Goal: Register for event/course

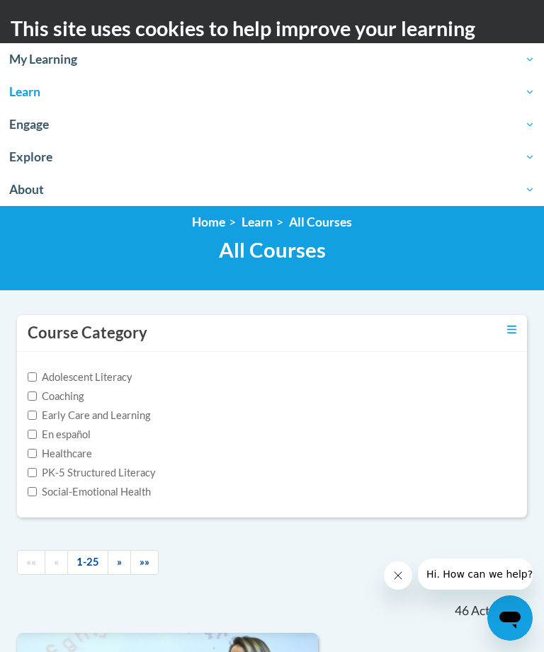
click at [43, 132] on span "Engage" at bounding box center [271, 124] width 525 height 17
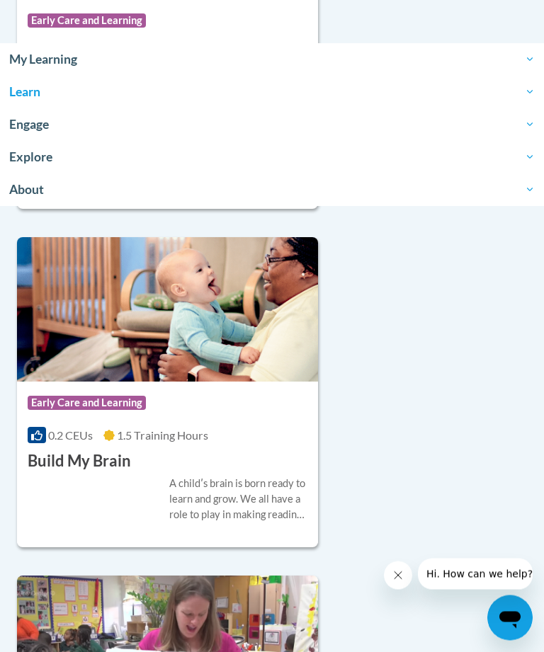
scroll to position [771, 0]
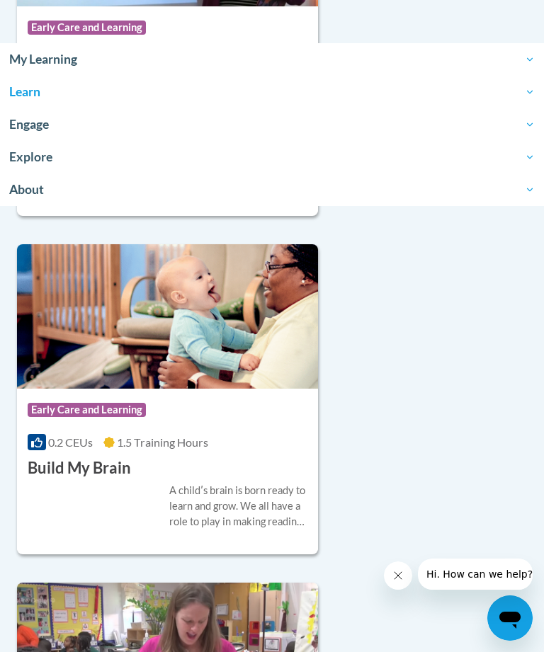
click at [232, 348] on img at bounding box center [167, 316] width 301 height 144
click at [210, 383] on img at bounding box center [167, 316] width 301 height 144
click at [106, 467] on h3 "Build My Brain" at bounding box center [79, 468] width 103 height 22
click at [229, 511] on div "A childʹs brain is born ready to learn and grow. We all have a role to play in …" at bounding box center [238, 506] width 138 height 47
click at [102, 465] on h3 "Build My Brain" at bounding box center [79, 468] width 103 height 22
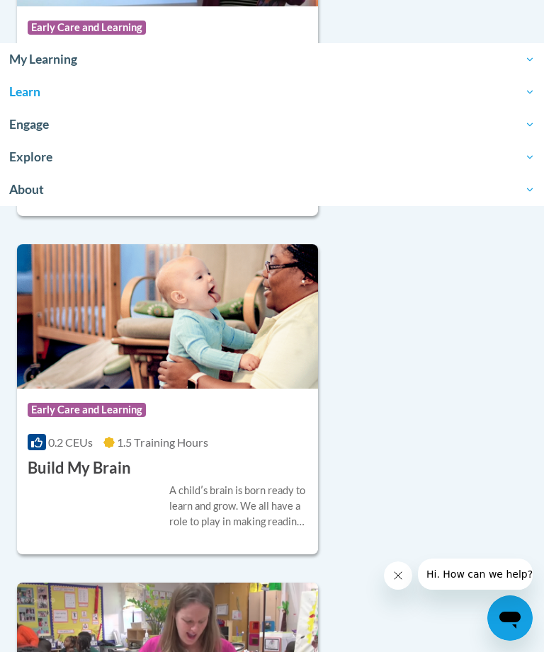
click at [118, 406] on span "Early Care and Learning" at bounding box center [87, 410] width 118 height 14
click at [269, 354] on img at bounding box center [167, 316] width 301 height 144
click at [234, 351] on img at bounding box center [167, 316] width 301 height 144
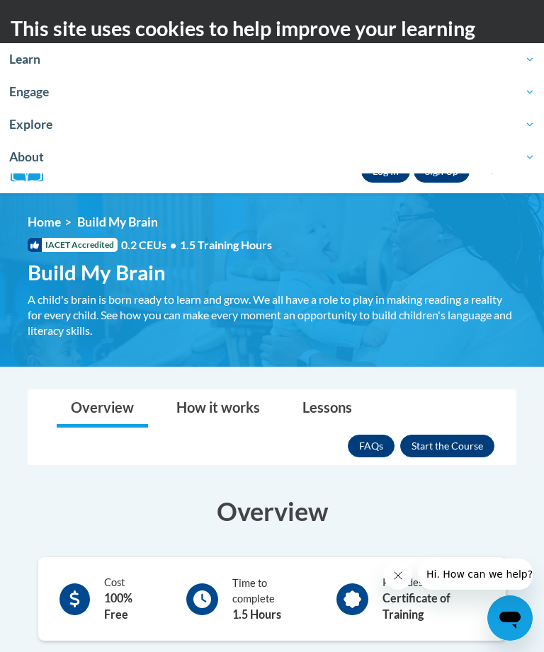
click at [448, 445] on button "Enroll" at bounding box center [447, 446] width 94 height 23
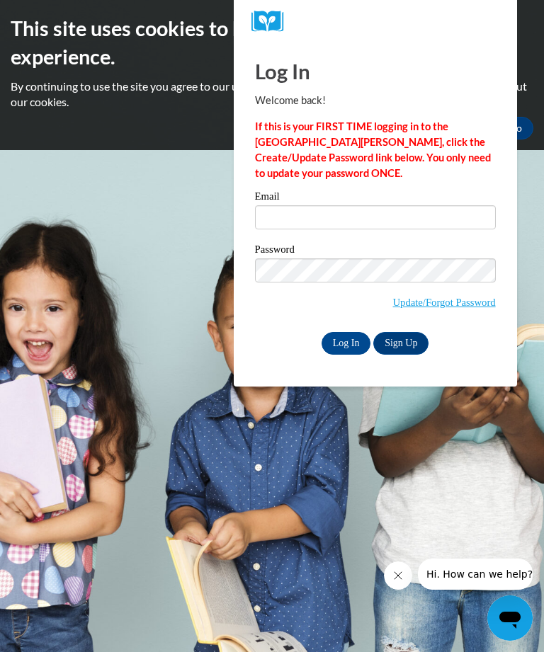
click at [153, 380] on body "This site uses cookies to help improve your learning experience. By continuing …" at bounding box center [272, 326] width 544 height 652
